Goal: Information Seeking & Learning: Learn about a topic

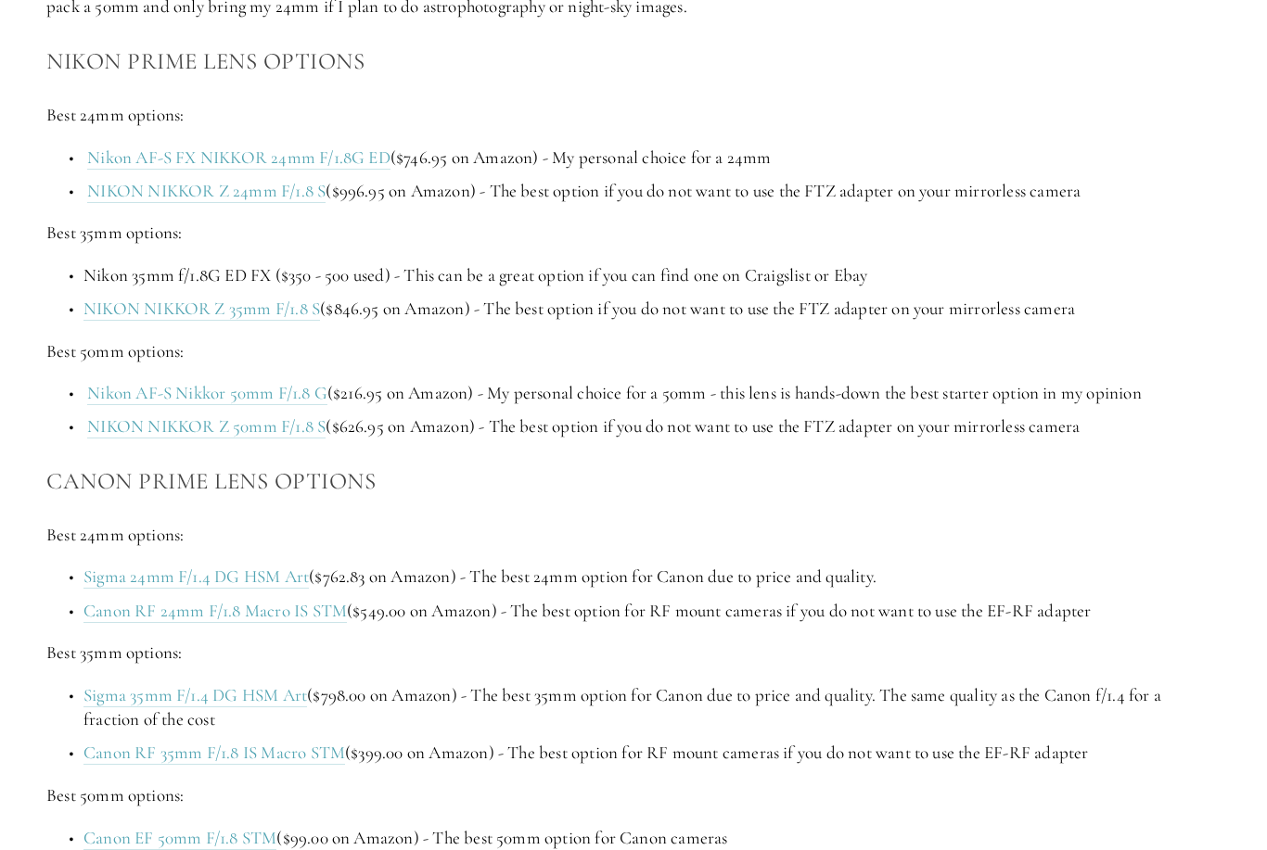
scroll to position [2258, 0]
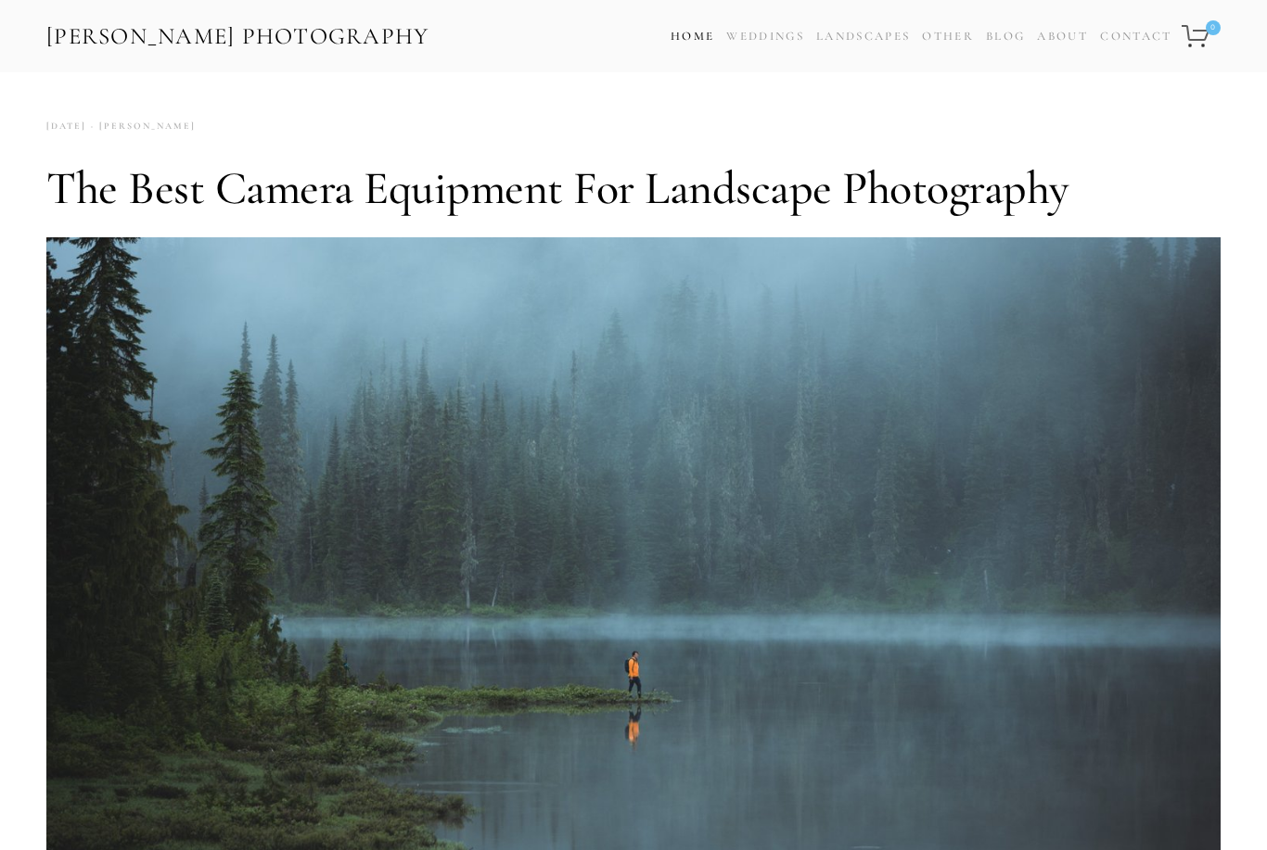
click at [700, 45] on link "Home" at bounding box center [692, 36] width 44 height 27
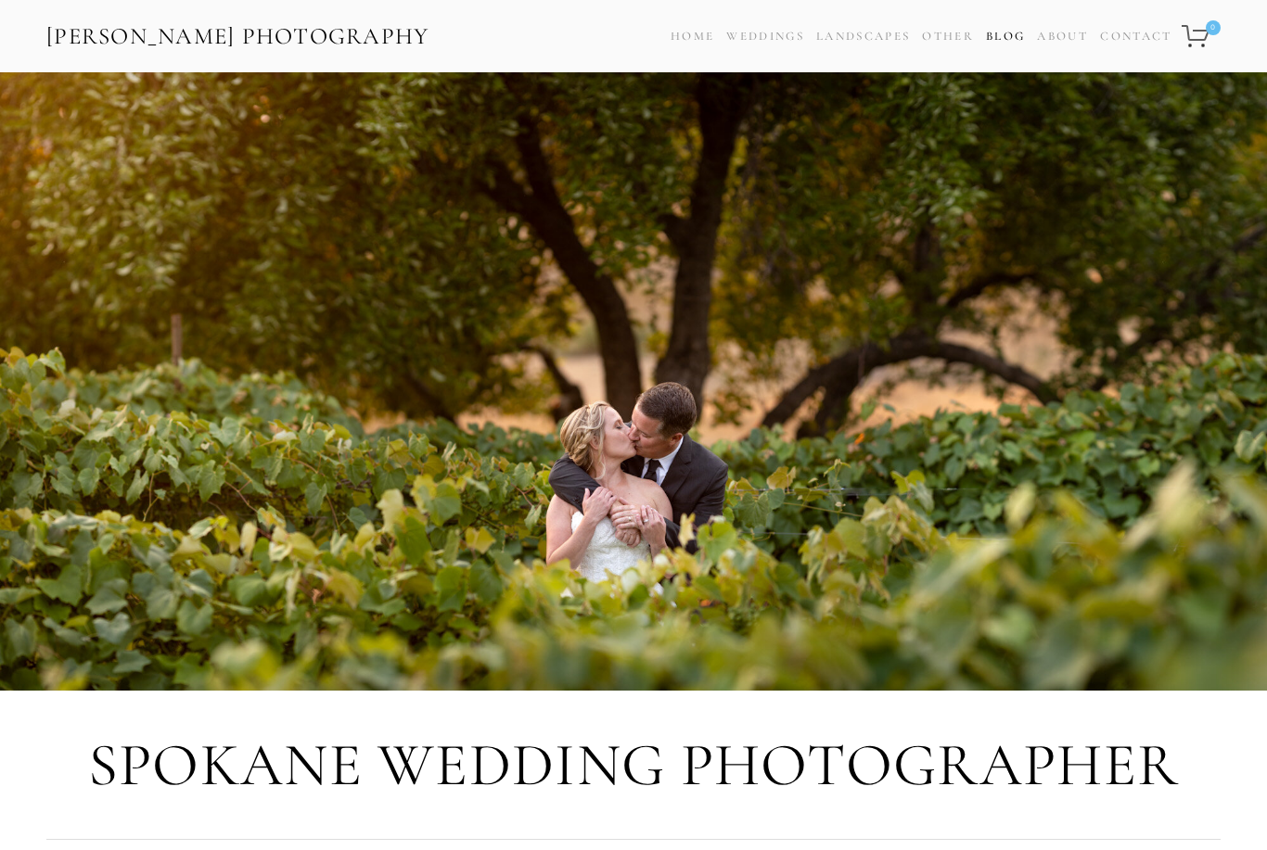
click at [1010, 45] on link "Blog" at bounding box center [1005, 36] width 39 height 27
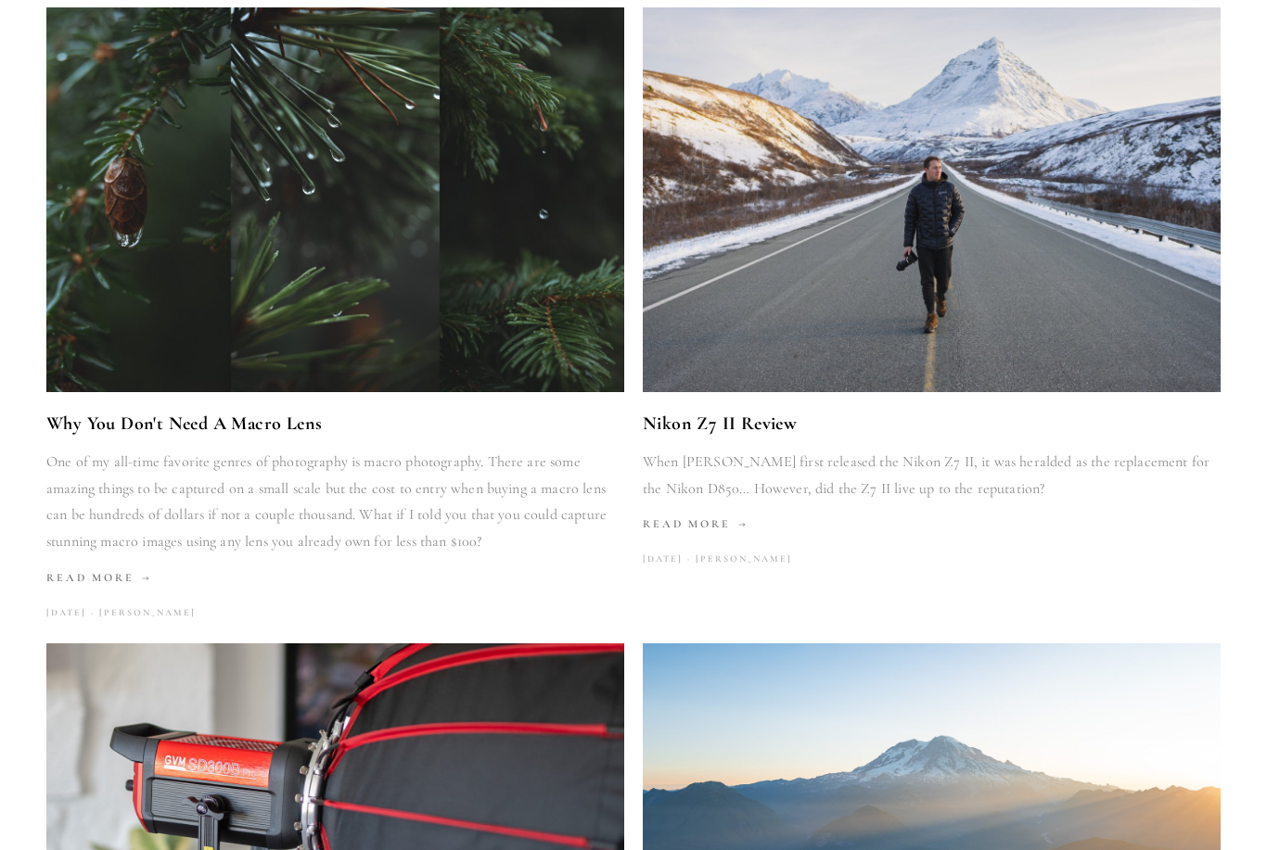
scroll to position [878, 0]
click at [765, 409] on link "Nikon Z7 II Review" at bounding box center [932, 425] width 578 height 32
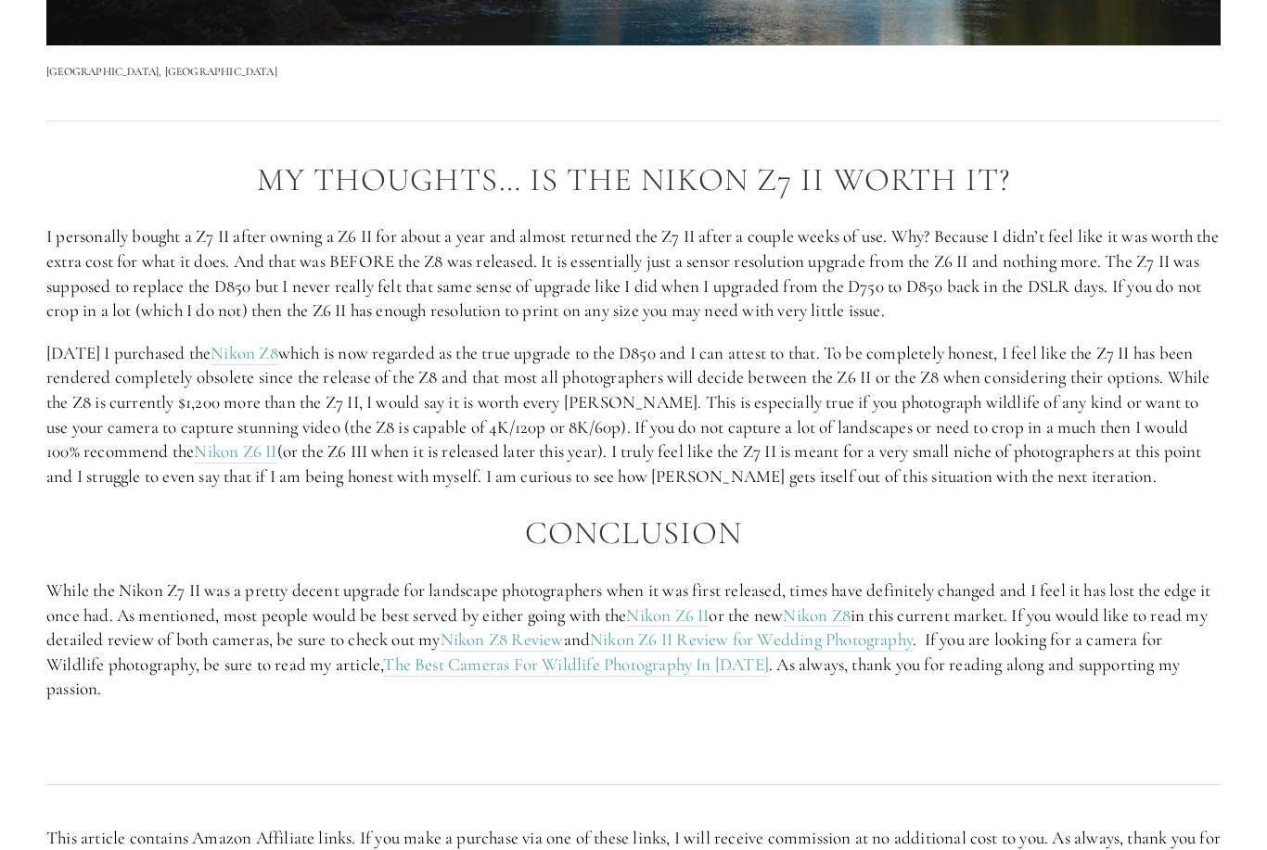
scroll to position [3138, 0]
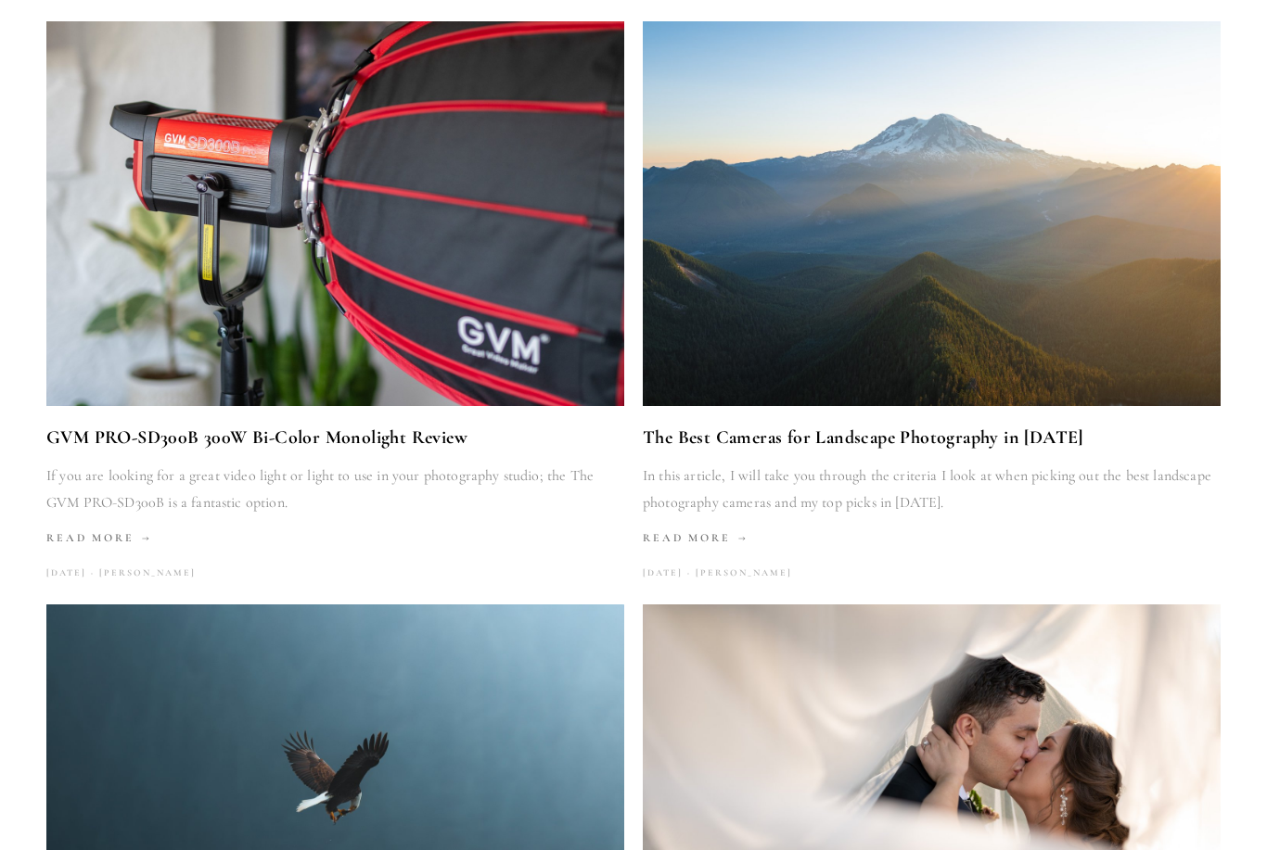
scroll to position [1523, 0]
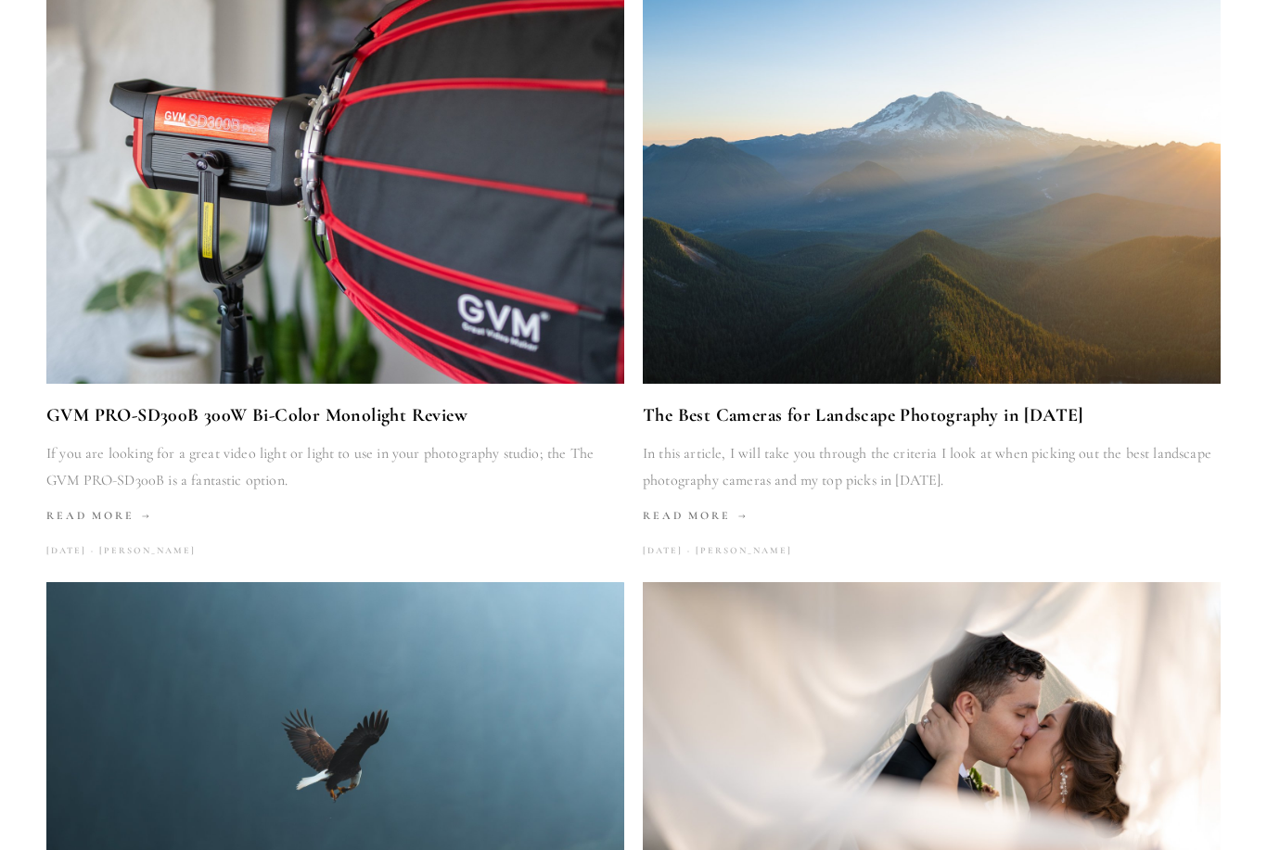
click at [926, 417] on link "The Best Cameras for Landscape Photography in [DATE]" at bounding box center [932, 417] width 578 height 32
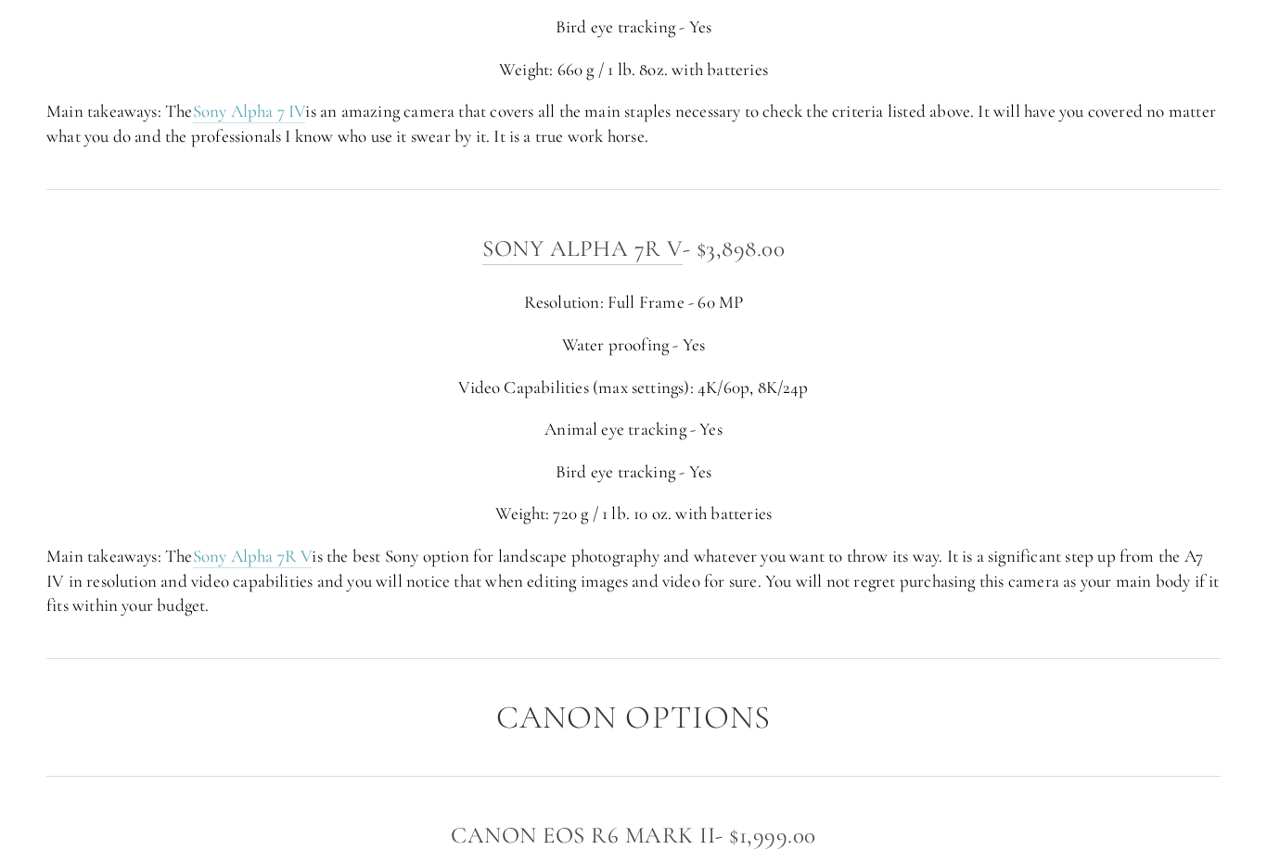
scroll to position [4516, 0]
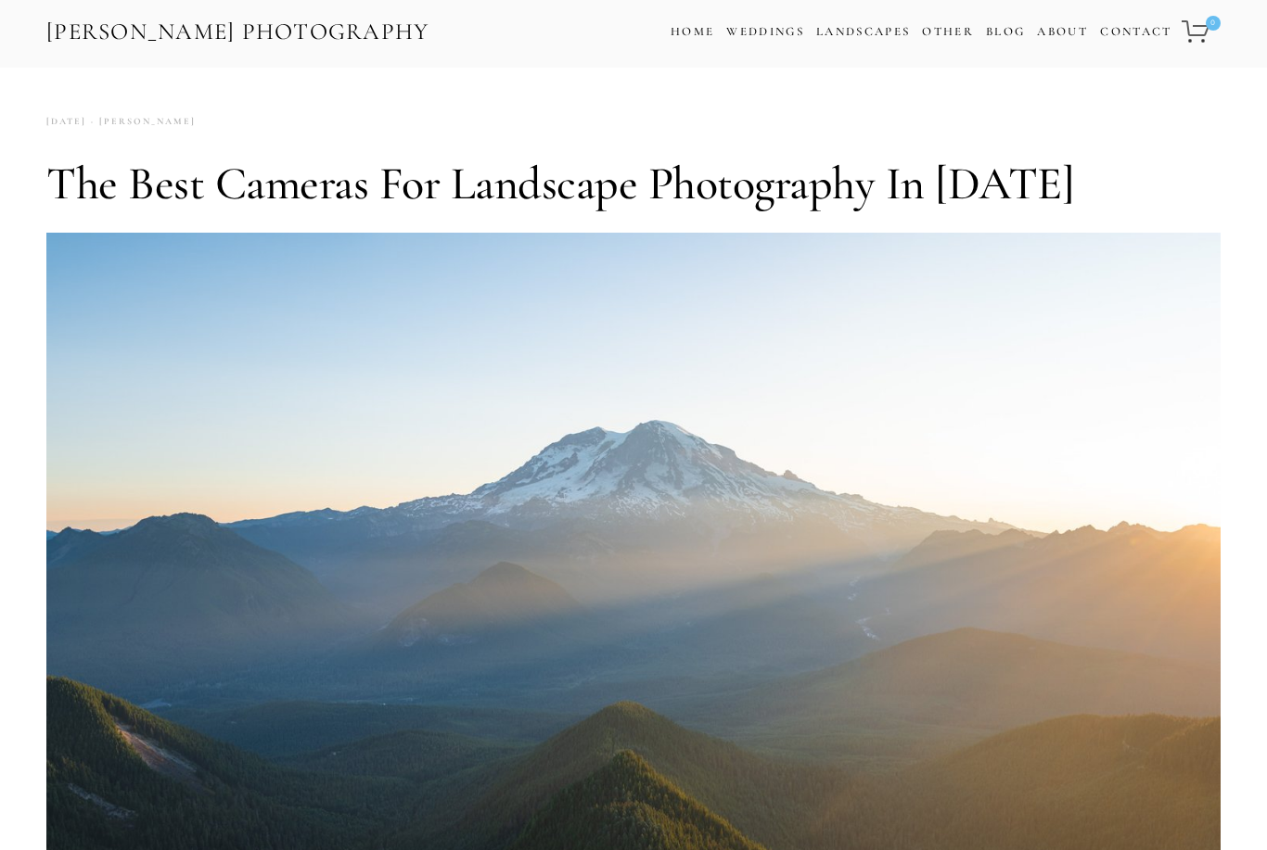
scroll to position [1523, 0]
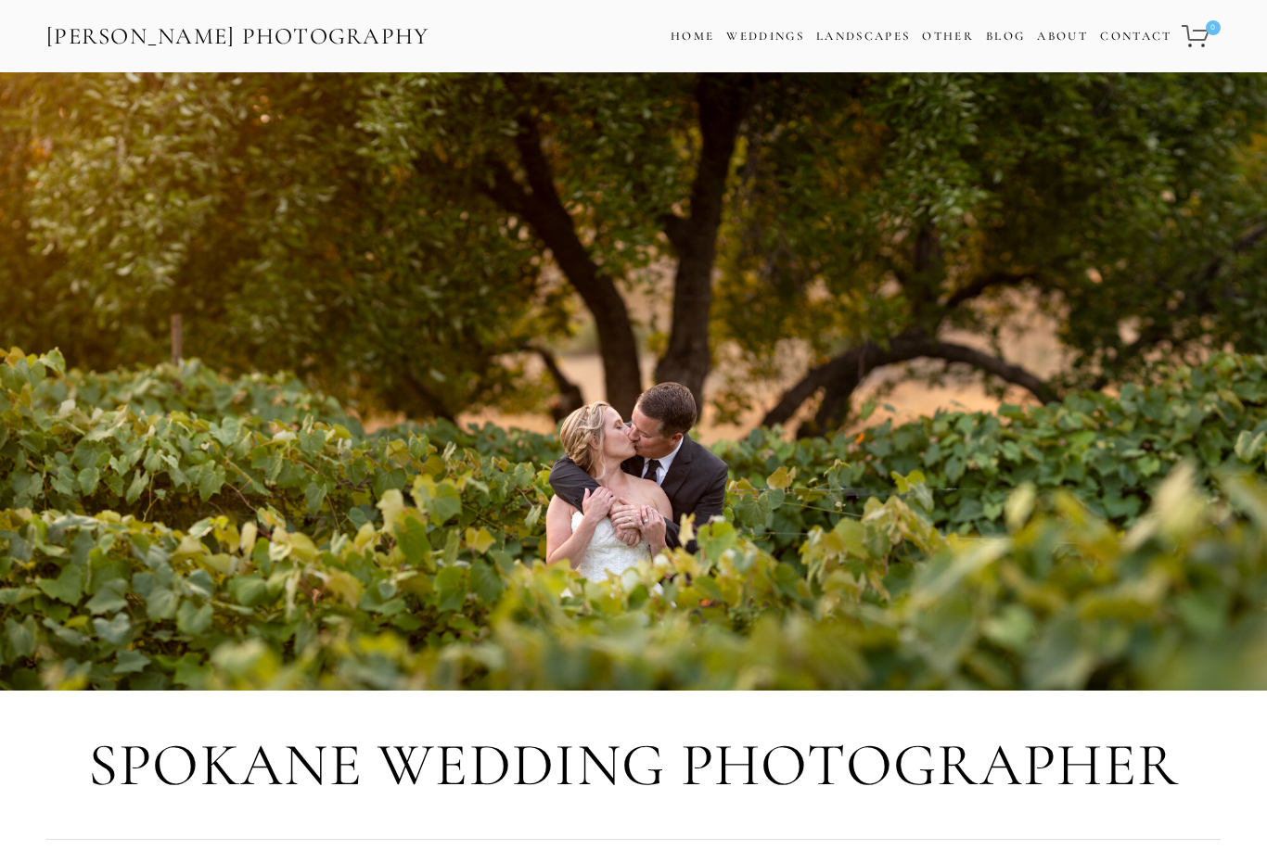
scroll to position [265, 0]
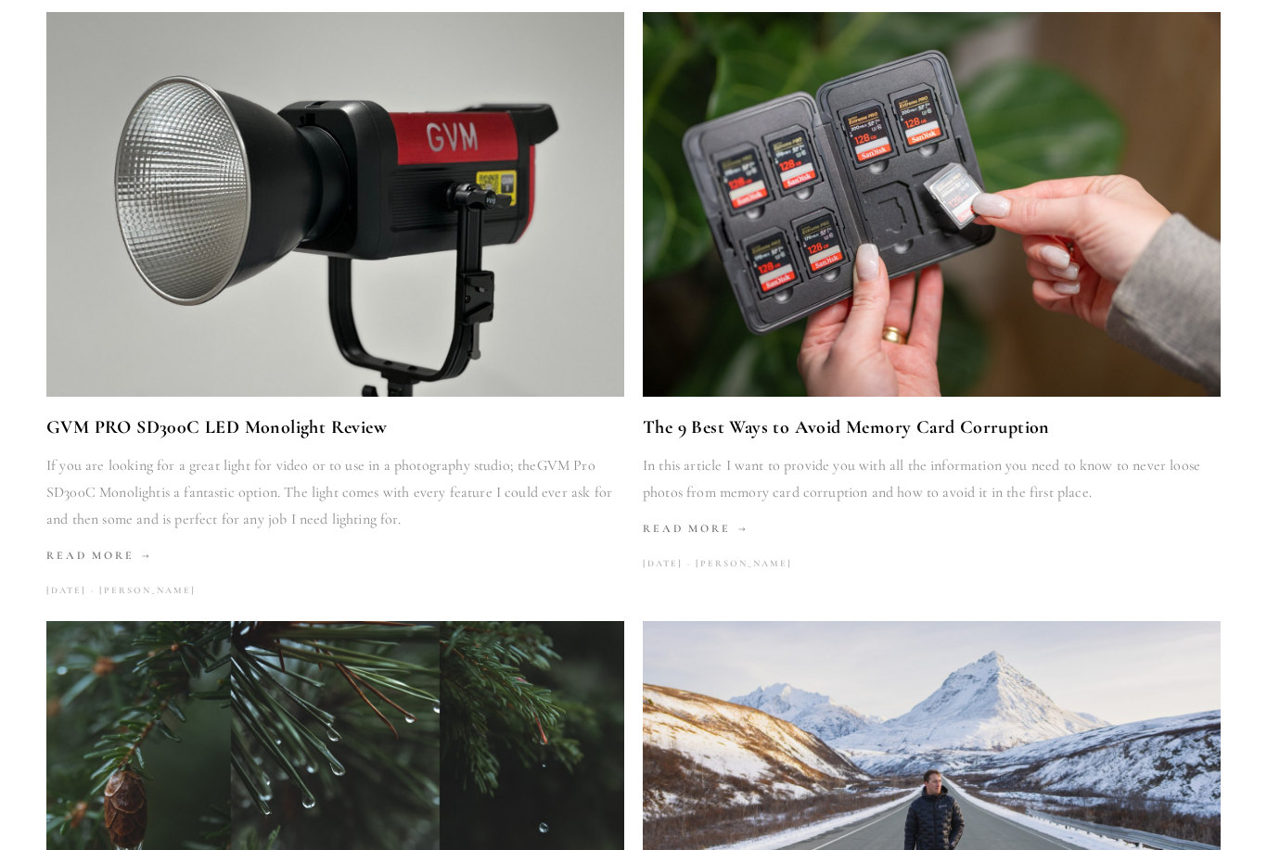
scroll to position [1523, 0]
